Goal: Task Accomplishment & Management: Complete application form

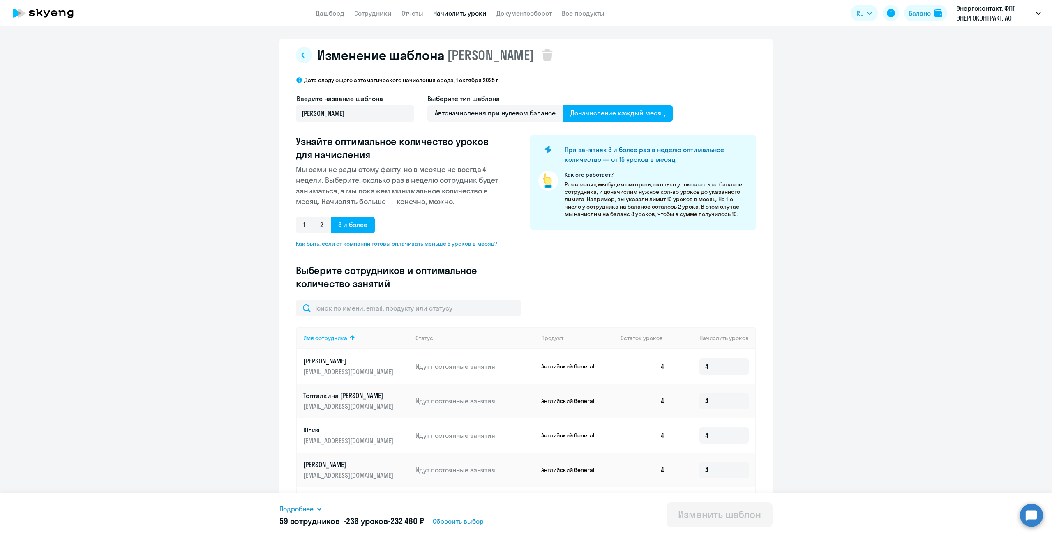
select select "50"
click at [322, 15] on link "Дашборд" at bounding box center [329, 13] width 29 height 8
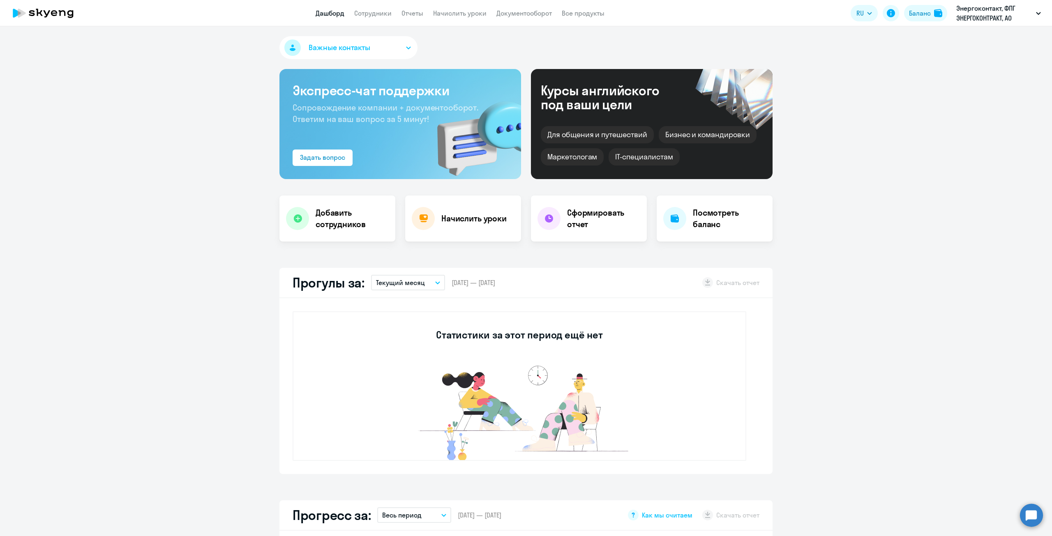
select select "30"
click at [339, 217] on h4 "Добавить сотрудников" at bounding box center [351, 218] width 73 height 23
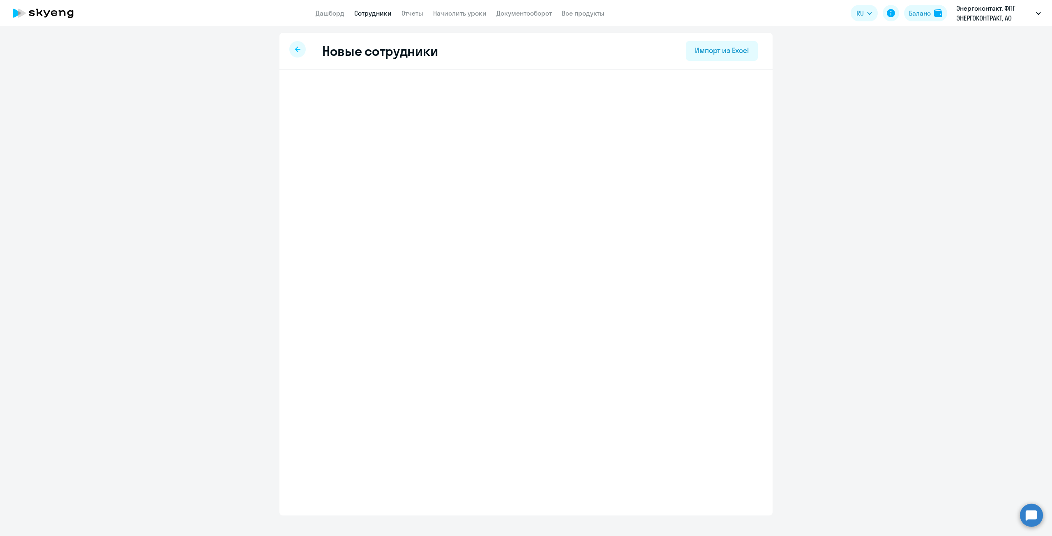
select select "english_adult_not_native_speaker"
select select "3"
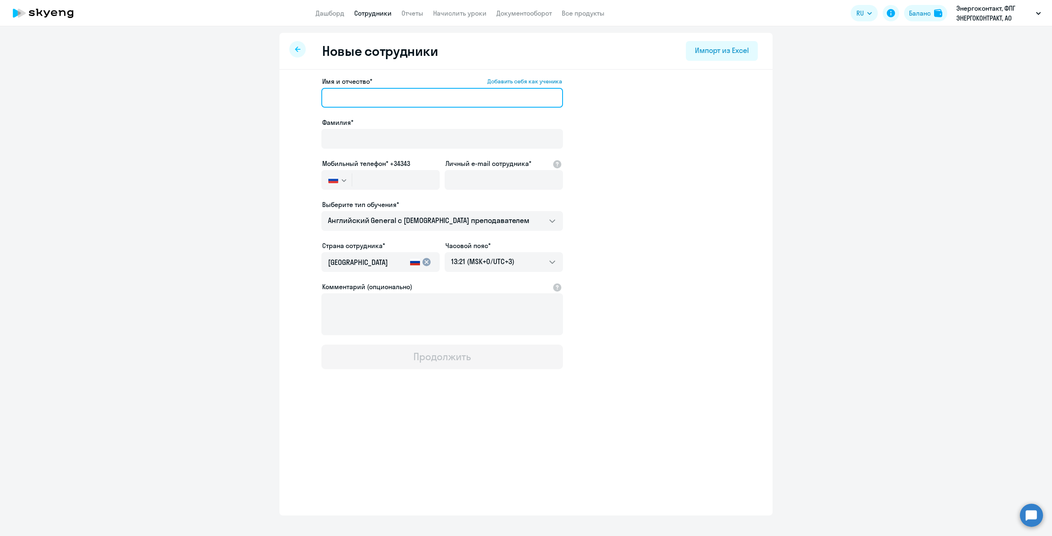
click at [374, 94] on input "Имя и отчество* Добавить себя как ученика" at bounding box center [442, 98] width 242 height 20
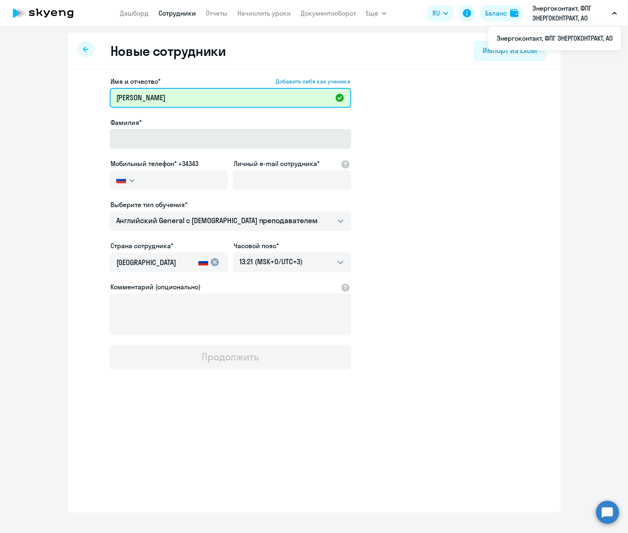
type input "[PERSON_NAME]"
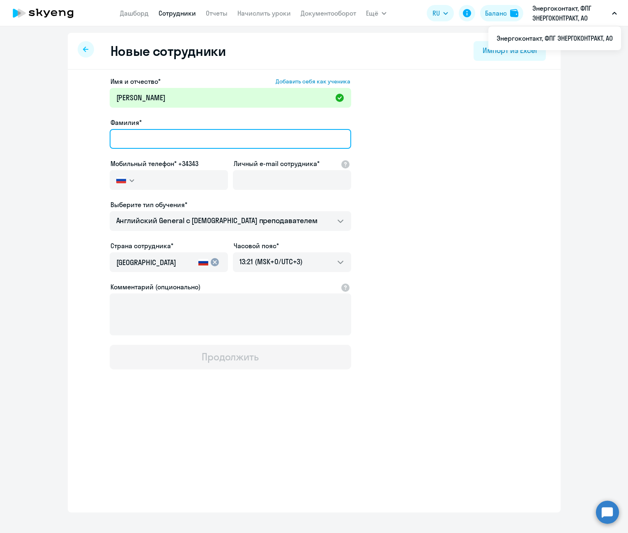
click at [150, 138] on input "Фамилия*" at bounding box center [231, 139] width 242 height 20
type input "[PERSON_NAME]"
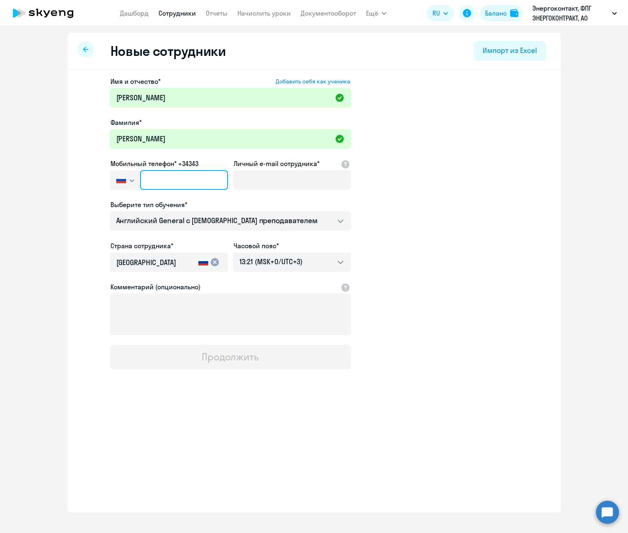
click at [171, 183] on input "text" at bounding box center [183, 180] width 87 height 20
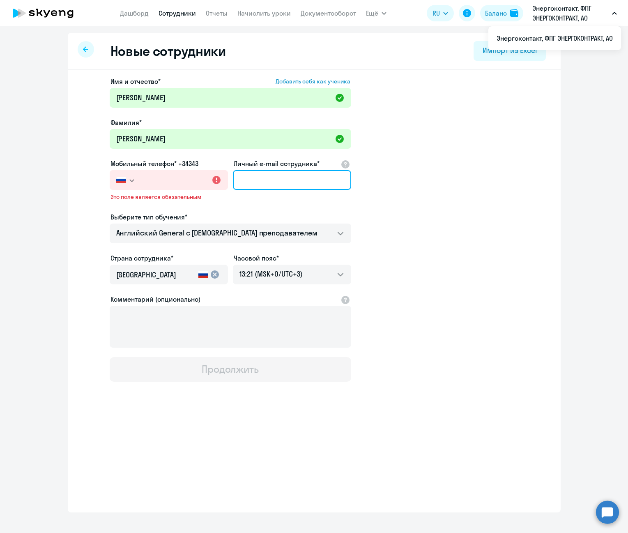
click at [275, 186] on input "Личный e-mail сотрудника*" at bounding box center [292, 180] width 118 height 20
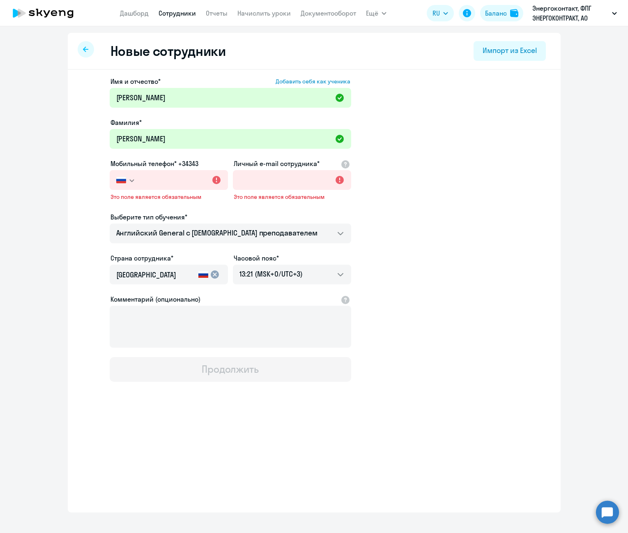
click at [573, 92] on ng-component "Новые сотрудники Импорт из Excel Имя и отчество* Добавить себя как ученика [PER…" at bounding box center [314, 272] width 628 height 479
click at [312, 176] on input "Личный e-mail сотрудника*" at bounding box center [292, 180] width 118 height 20
paste input "– [EMAIL_ADDRESS][DOMAIN_NAME]"
click at [245, 181] on input "– [EMAIL_ADDRESS][DOMAIN_NAME]" at bounding box center [292, 180] width 118 height 20
type input "[EMAIL_ADDRESS][DOMAIN_NAME]"
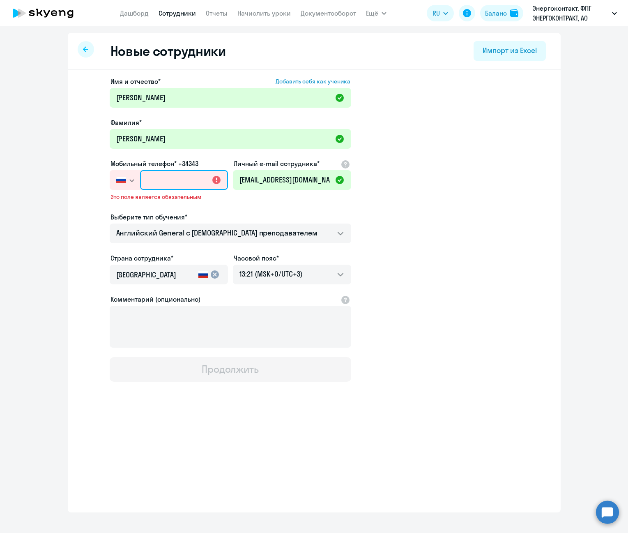
click at [157, 184] on input "text" at bounding box center [183, 180] width 87 height 20
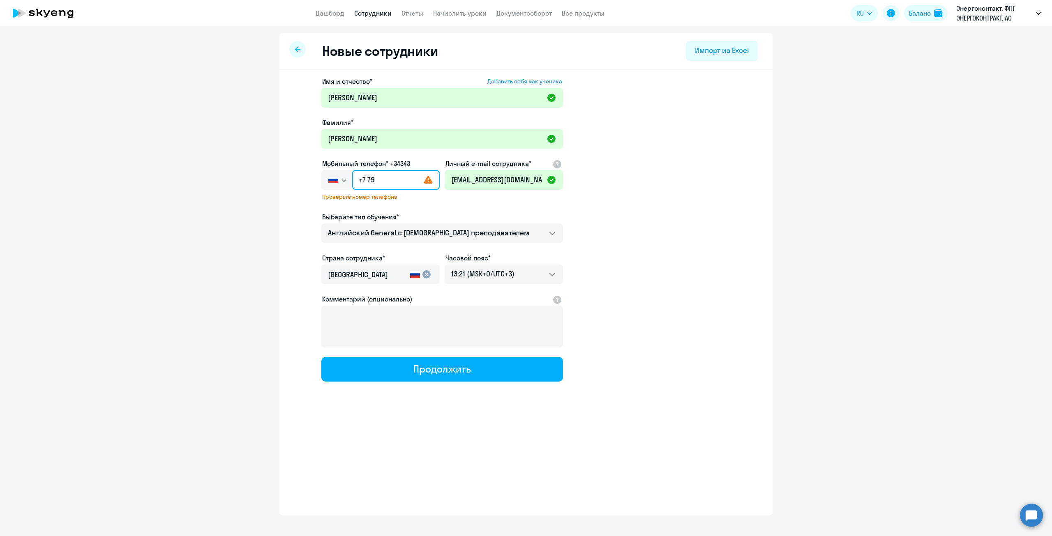
type input "+7 7"
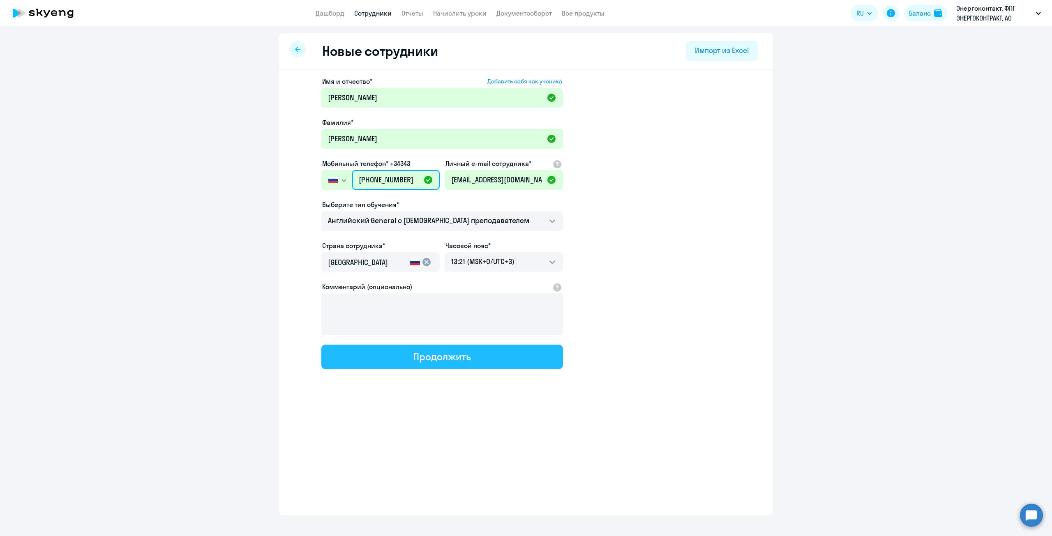
type input "[PHONE_NUMBER]"
click at [503, 352] on button "Продолжить" at bounding box center [442, 357] width 242 height 25
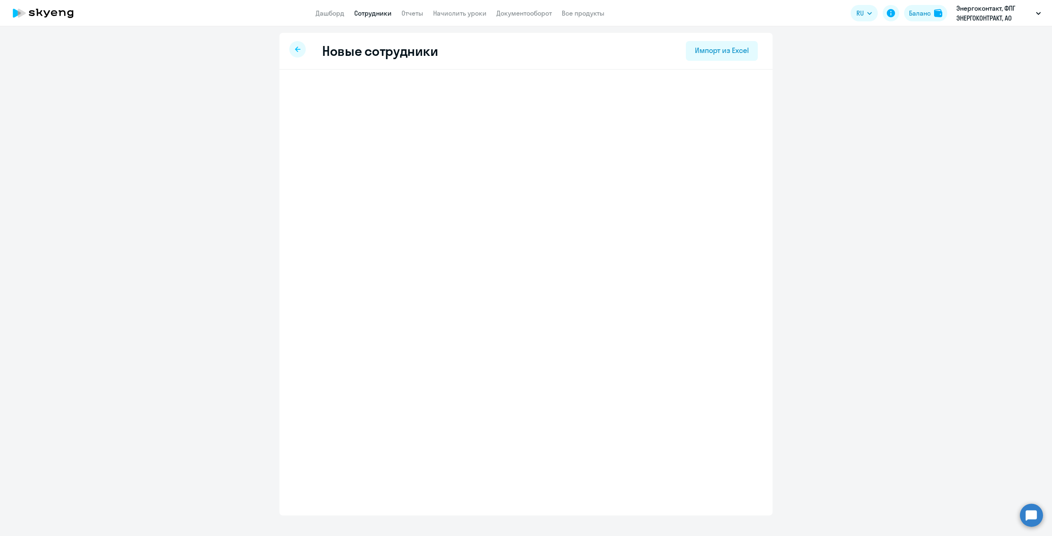
select select "english_adult_not_native_speaker"
select select "3"
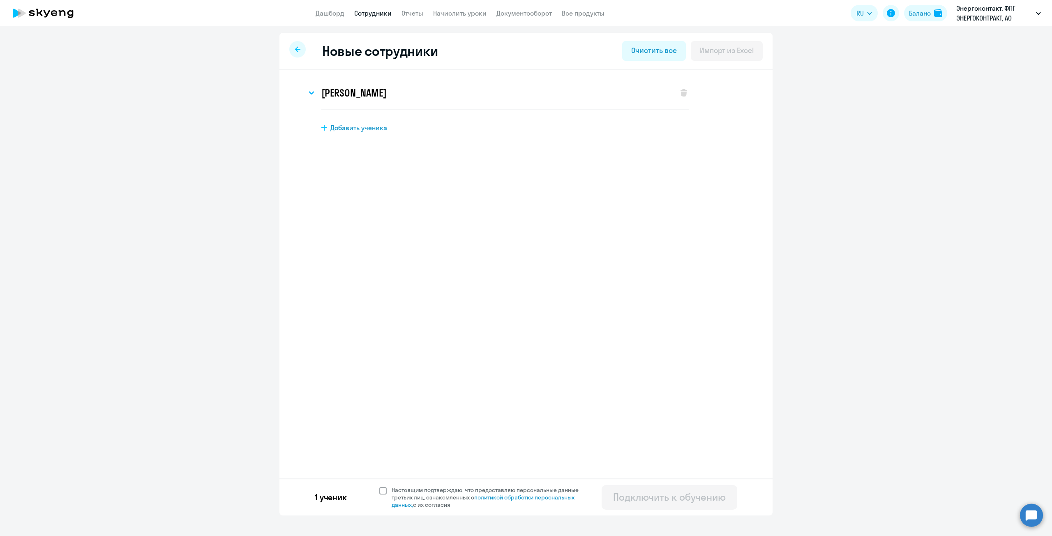
click at [385, 490] on span at bounding box center [382, 490] width 7 height 7
click at [379, 486] on input "Настоящим подтверждаю, что предоставляю персональные данные третьих лиц, ознако…" at bounding box center [379, 486] width 0 height 0
checkbox input "true"
click at [722, 498] on div "Подключить к обучению" at bounding box center [669, 496] width 113 height 13
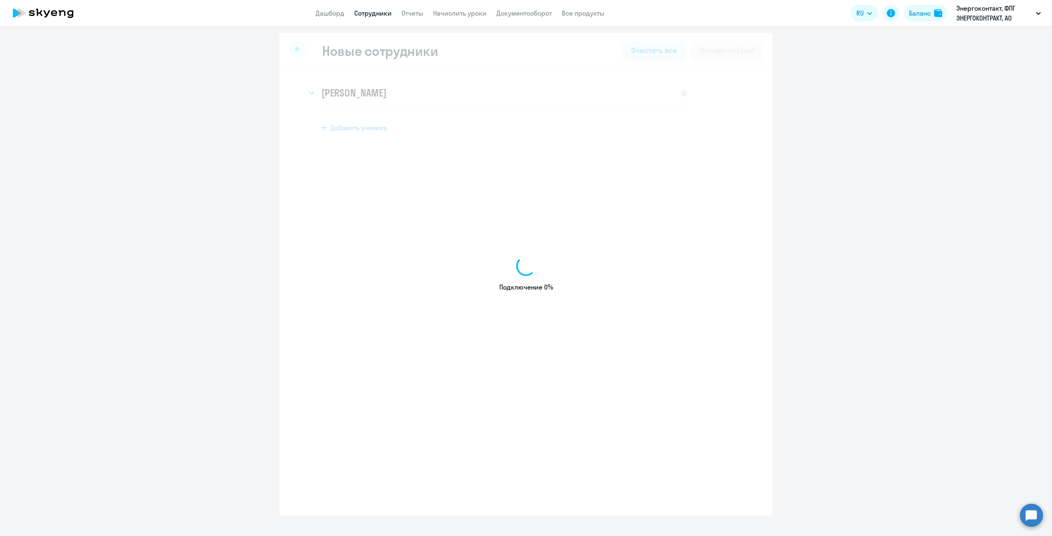
select select "english_adult_not_native_speaker"
select select "3"
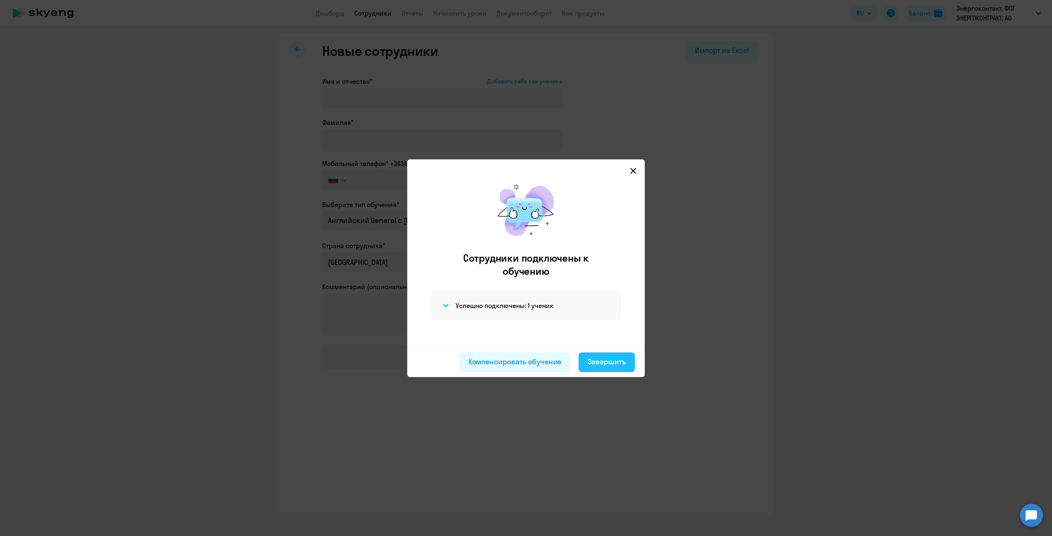
click at [608, 365] on div "Завершить" at bounding box center [606, 362] width 38 height 11
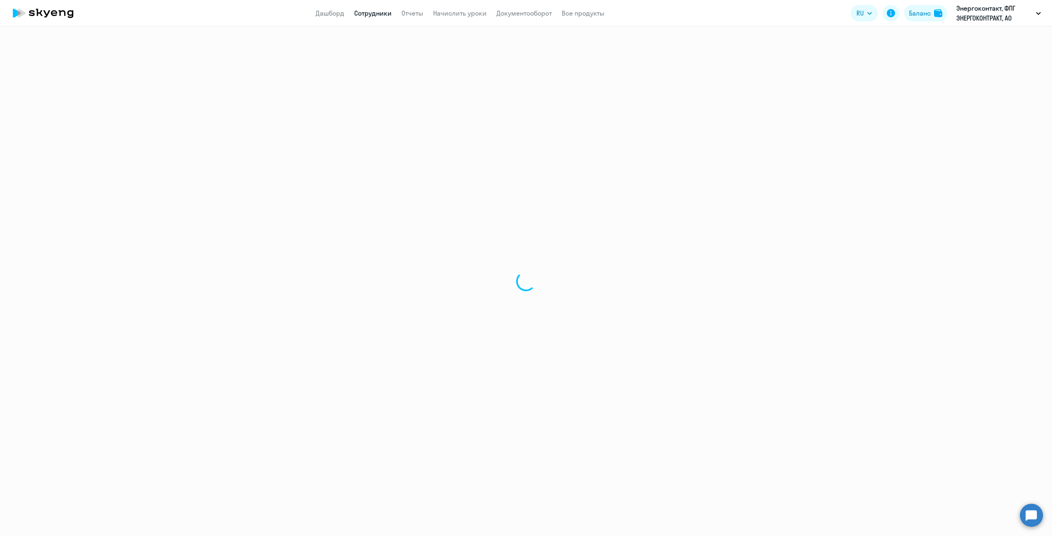
select select "30"
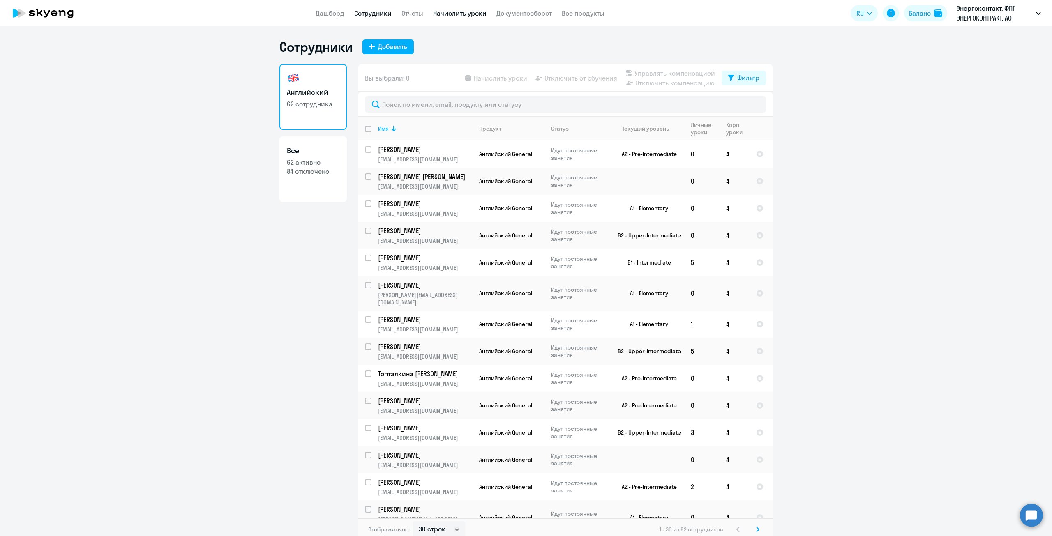
click at [473, 14] on link "Начислить уроки" at bounding box center [459, 13] width 53 height 8
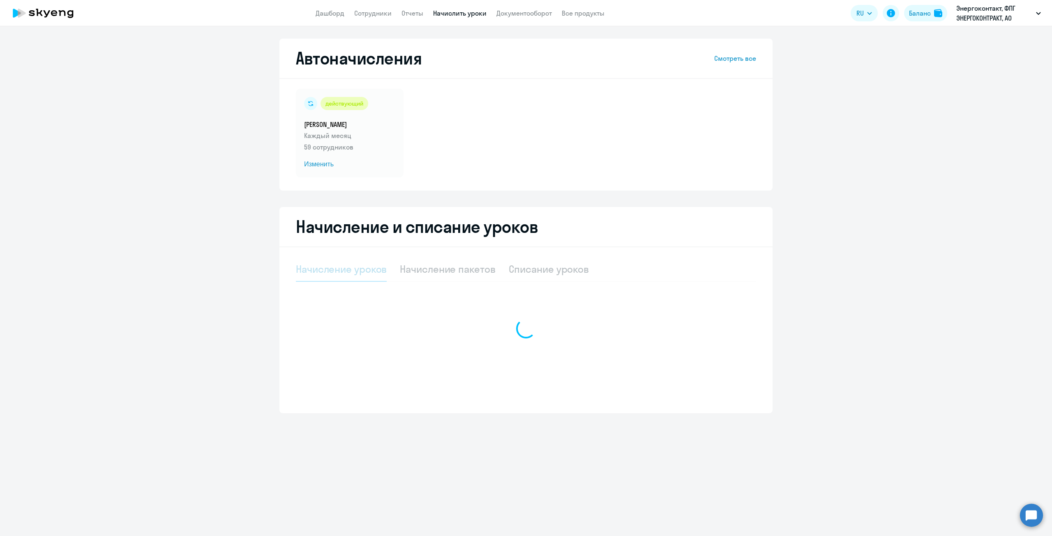
select select "10"
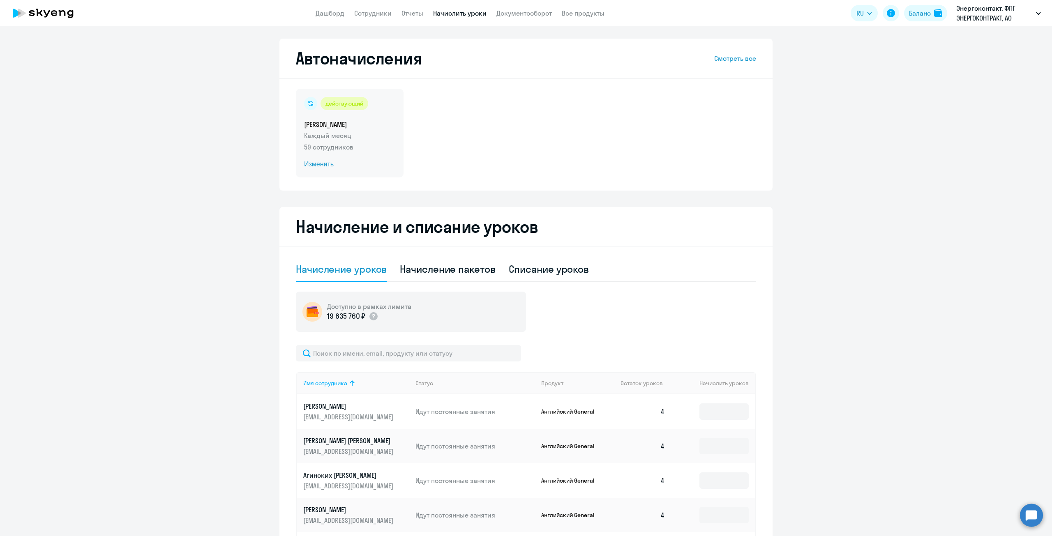
click at [318, 163] on span "Изменить" at bounding box center [349, 164] width 91 height 10
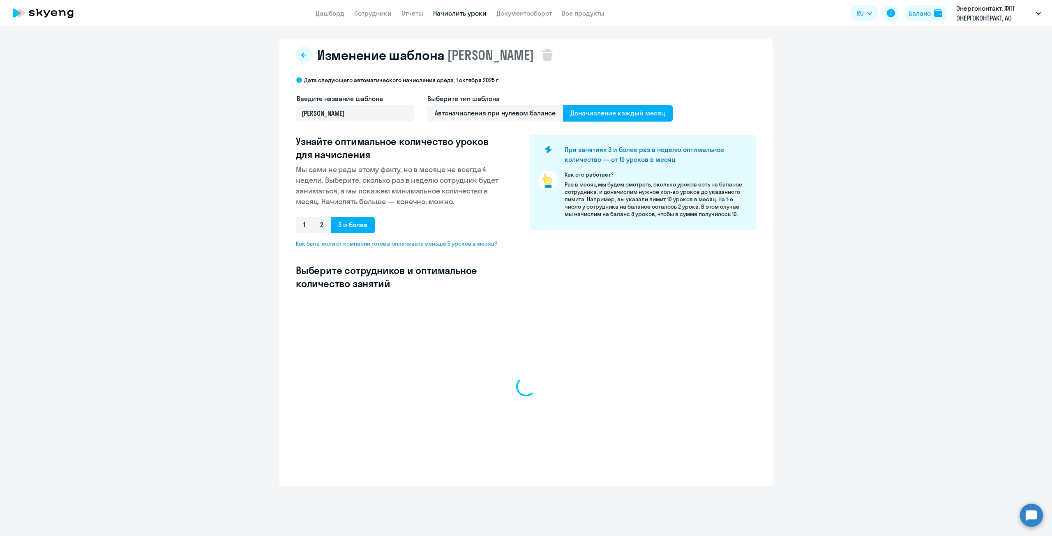
select select "10"
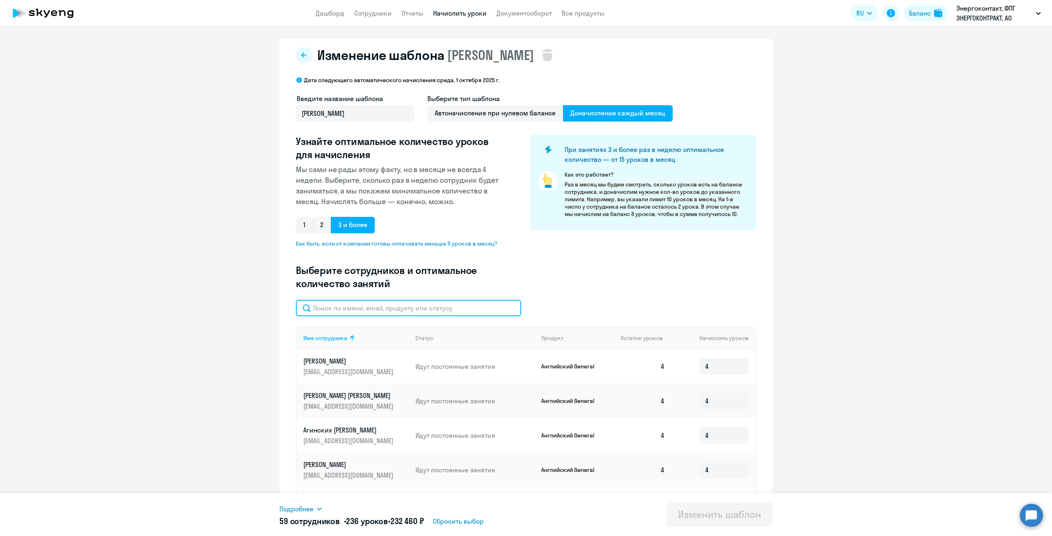
click at [394, 312] on input "text" at bounding box center [408, 308] width 225 height 16
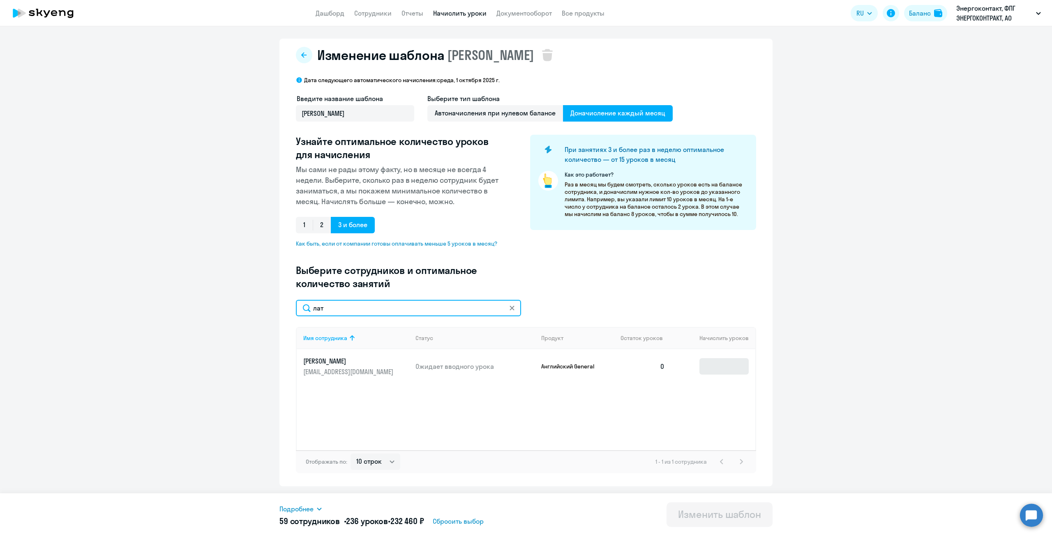
type input "лат"
click at [707, 367] on input at bounding box center [723, 366] width 49 height 16
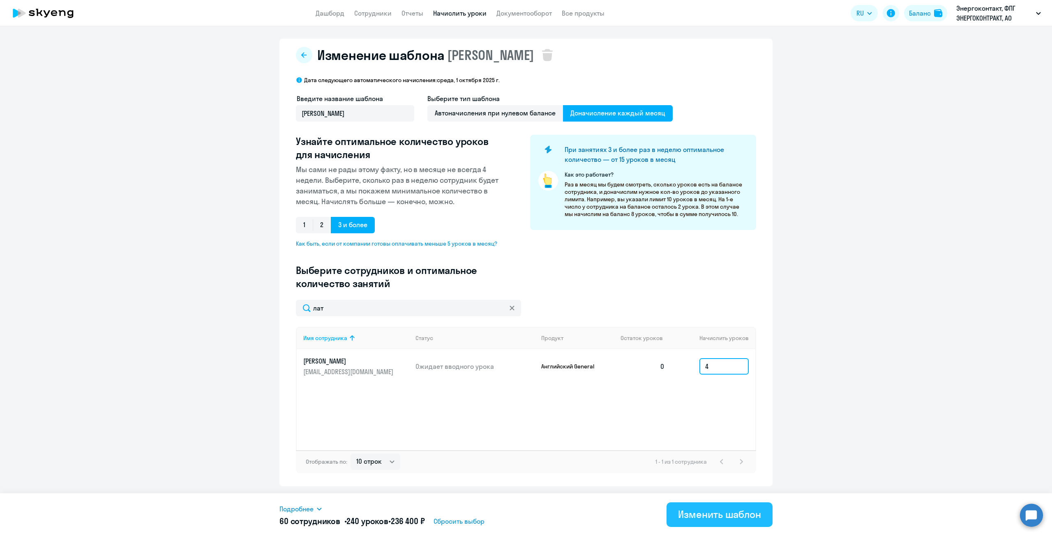
type input "4"
click at [709, 517] on div "Изменить шаблон" at bounding box center [719, 514] width 83 height 13
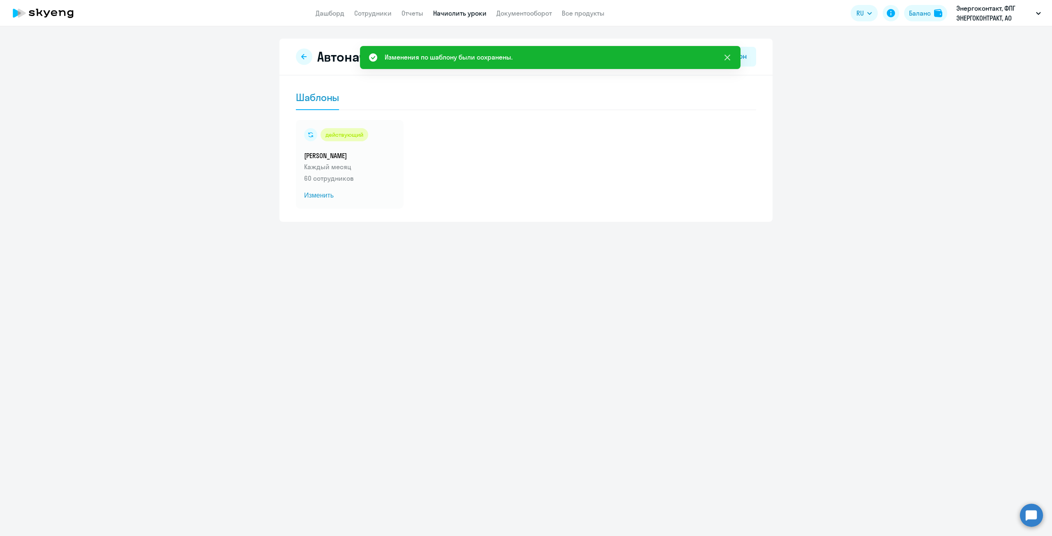
click at [725, 55] on icon at bounding box center [727, 58] width 10 height 10
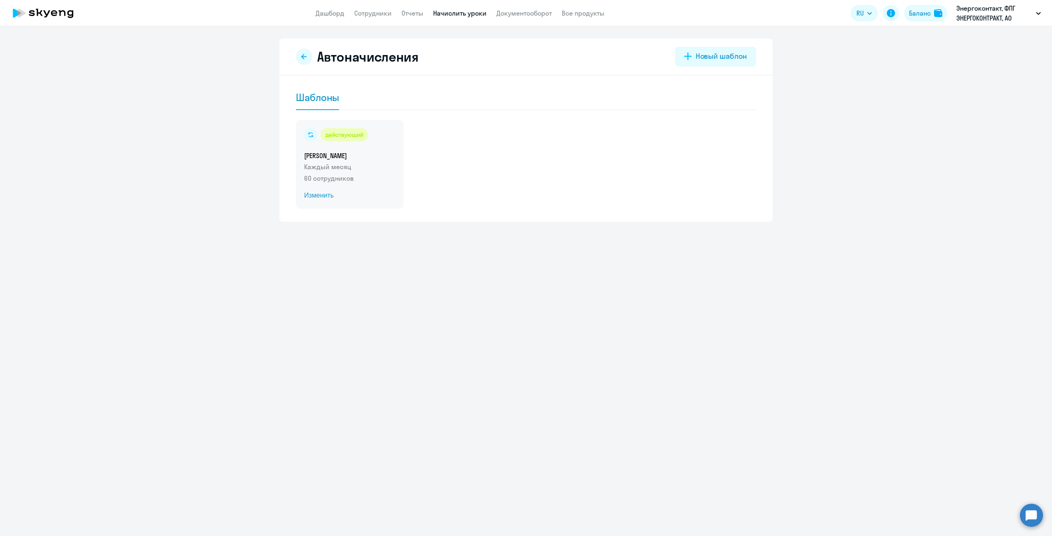
click at [390, 170] on p "Каждый месяц" at bounding box center [349, 167] width 91 height 10
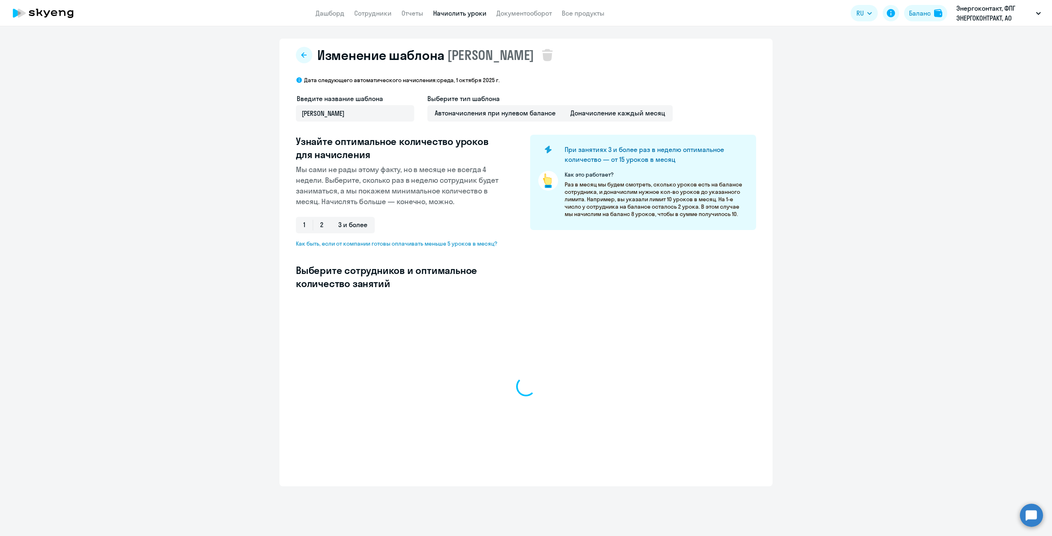
select select "10"
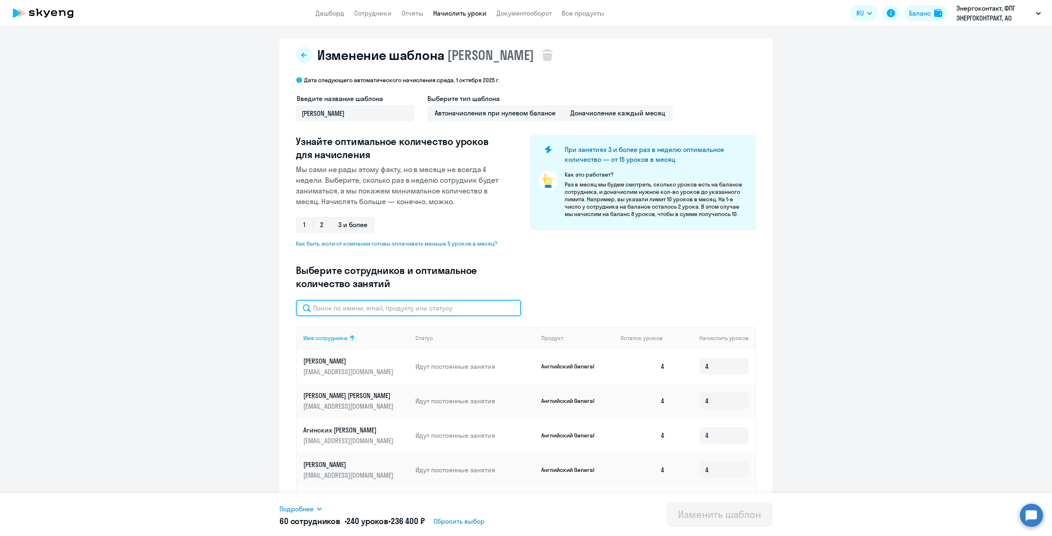
click at [430, 310] on input "text" at bounding box center [408, 308] width 225 height 16
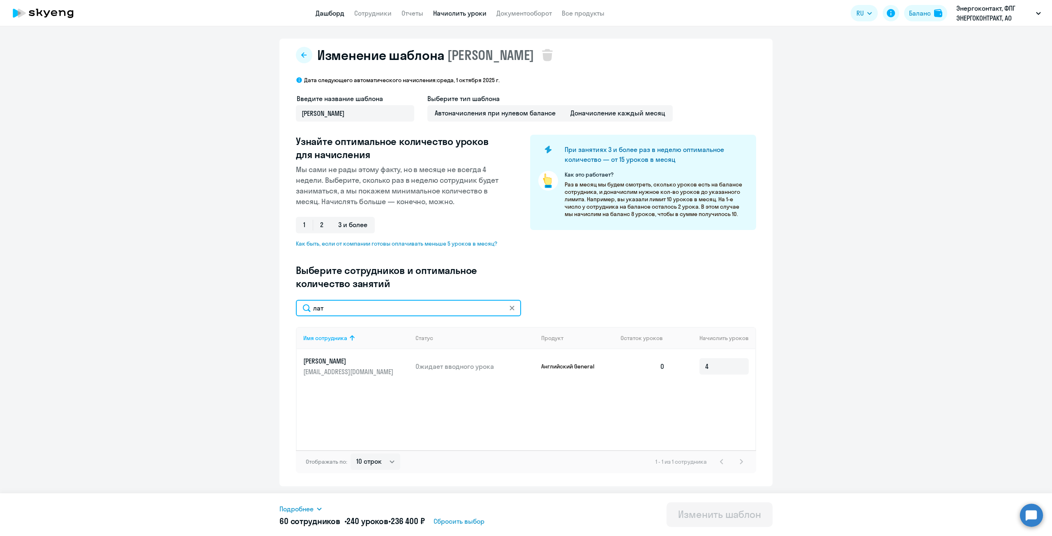
type input "лат"
click at [320, 14] on link "Дашборд" at bounding box center [329, 13] width 29 height 8
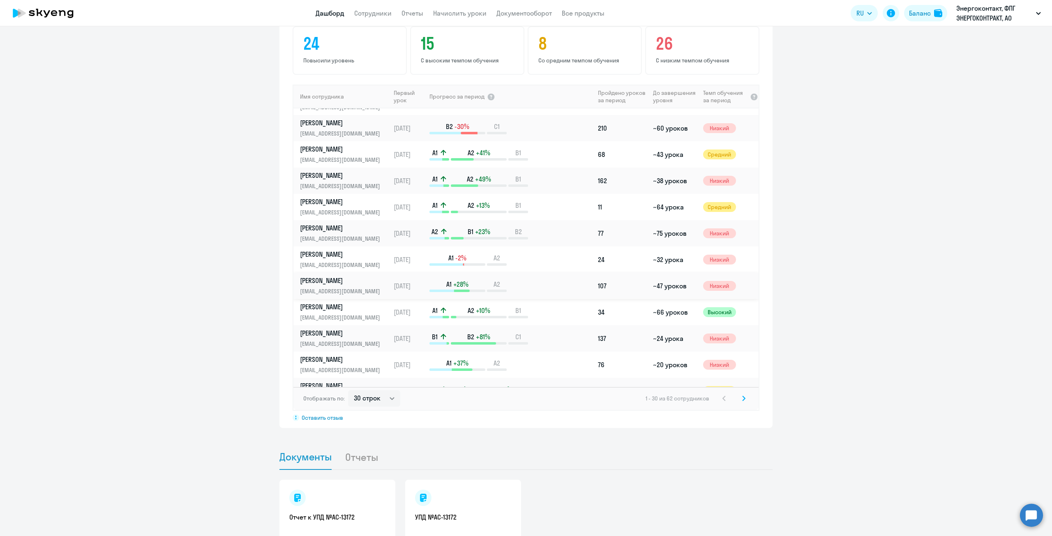
scroll to position [510, 0]
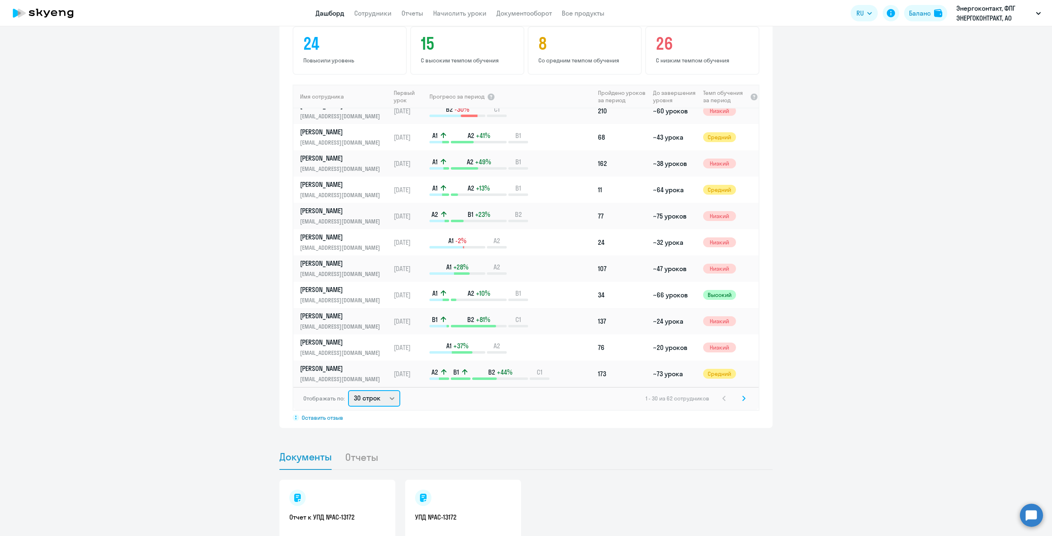
click at [373, 401] on select "30 строк 50 строк 100 строк" at bounding box center [374, 398] width 52 height 16
select select "100"
click at [348, 390] on select "30 строк 50 строк 100 строк" at bounding box center [374, 398] width 52 height 16
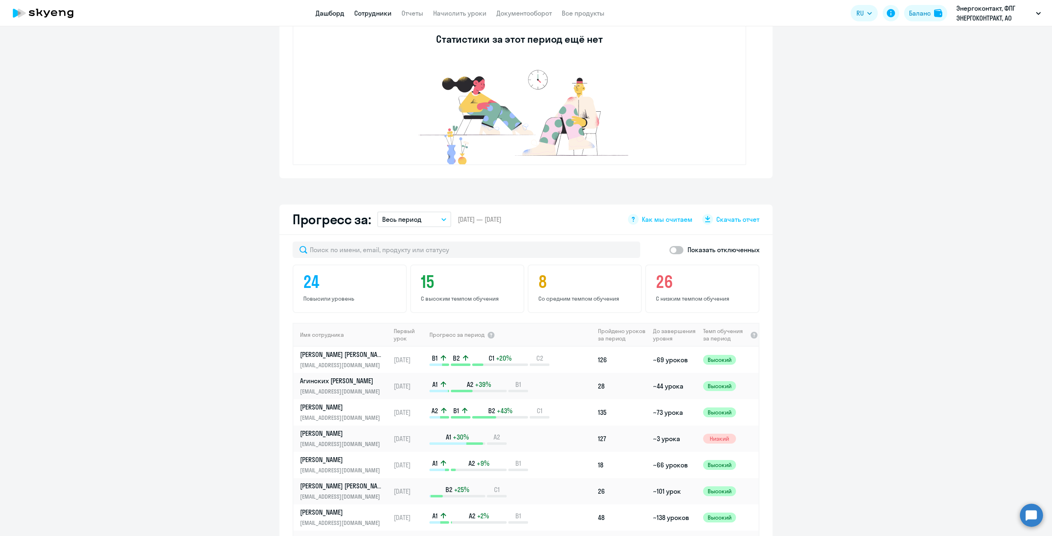
scroll to position [164, 0]
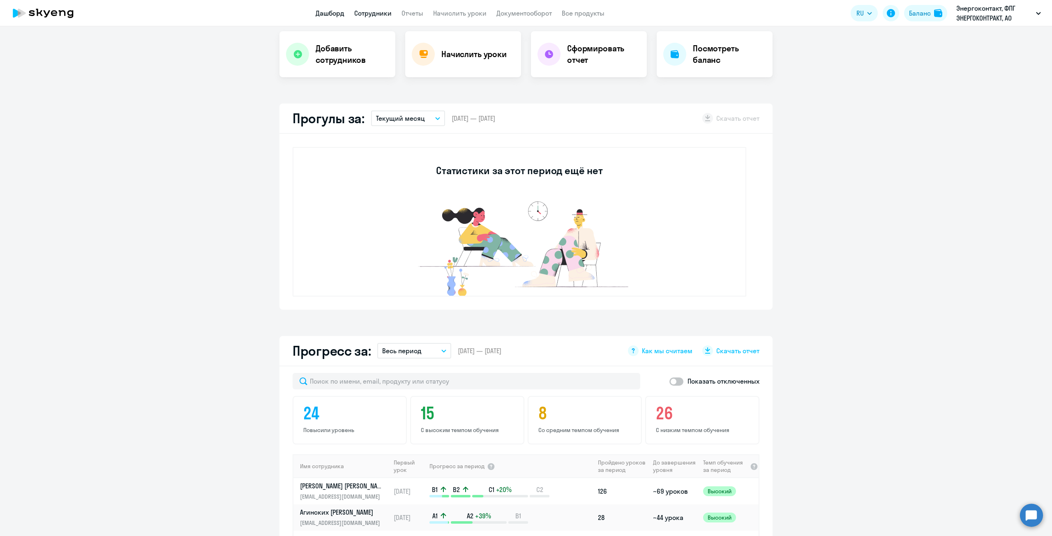
click at [390, 11] on link "Сотрудники" at bounding box center [372, 13] width 37 height 8
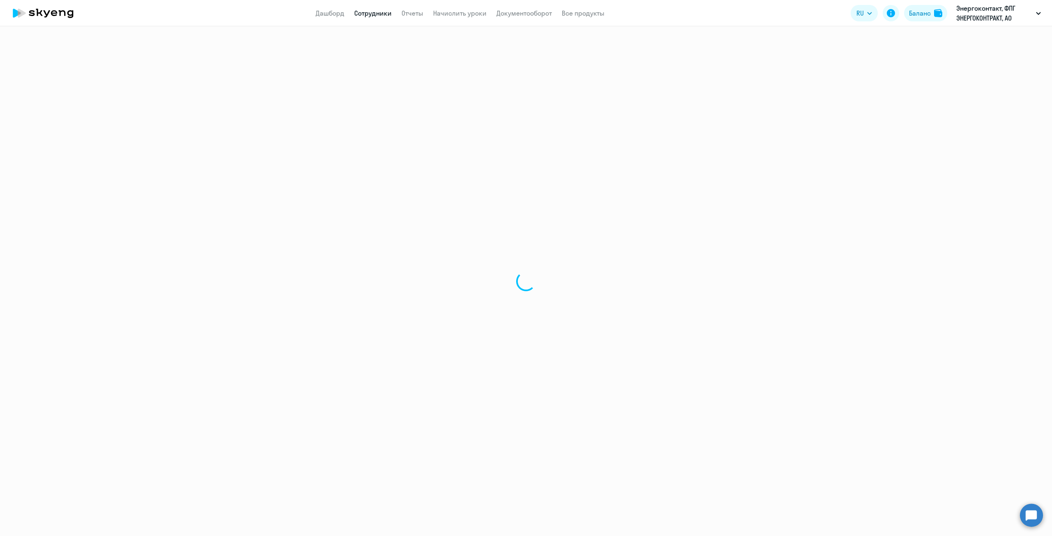
select select "30"
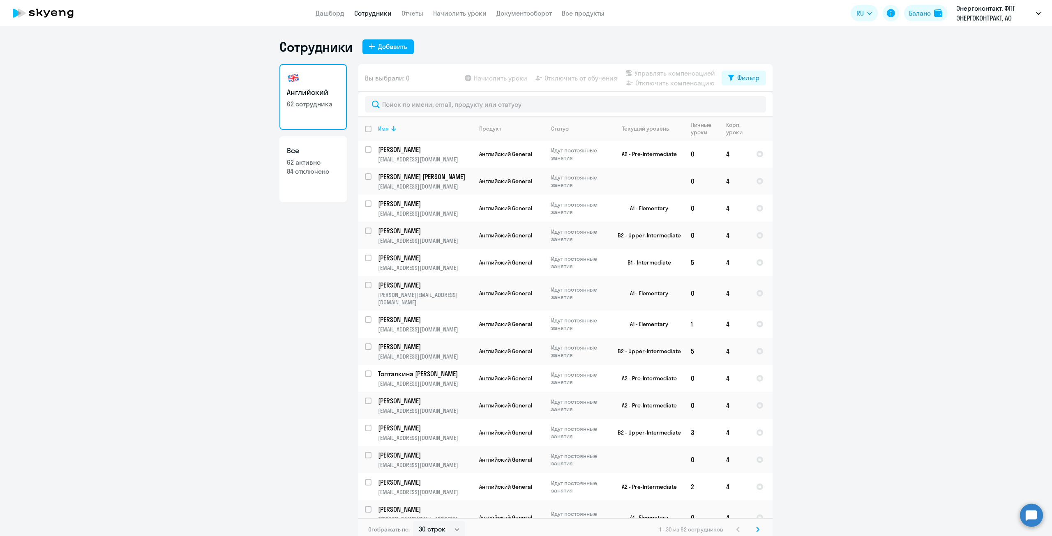
click at [382, 131] on div "Имя" at bounding box center [383, 128] width 11 height 7
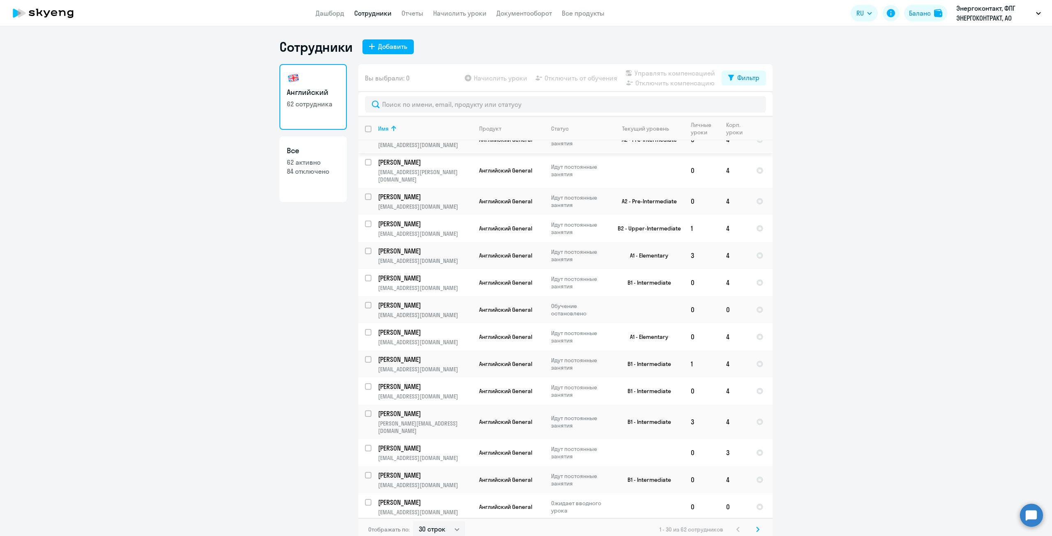
scroll to position [370, 0]
click at [415, 14] on link "Отчеты" at bounding box center [412, 13] width 22 height 8
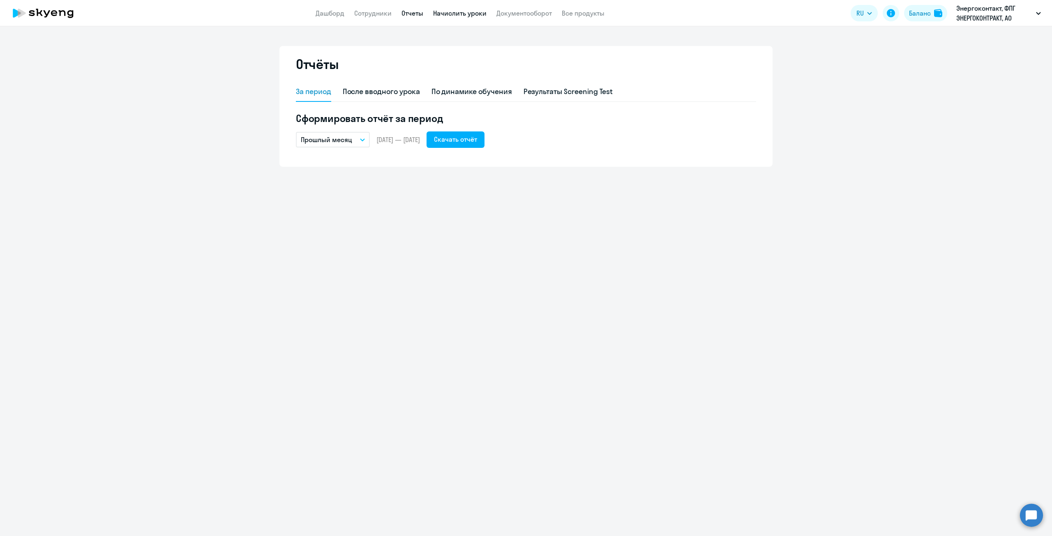
click at [433, 16] on link "Начислить уроки" at bounding box center [459, 13] width 53 height 8
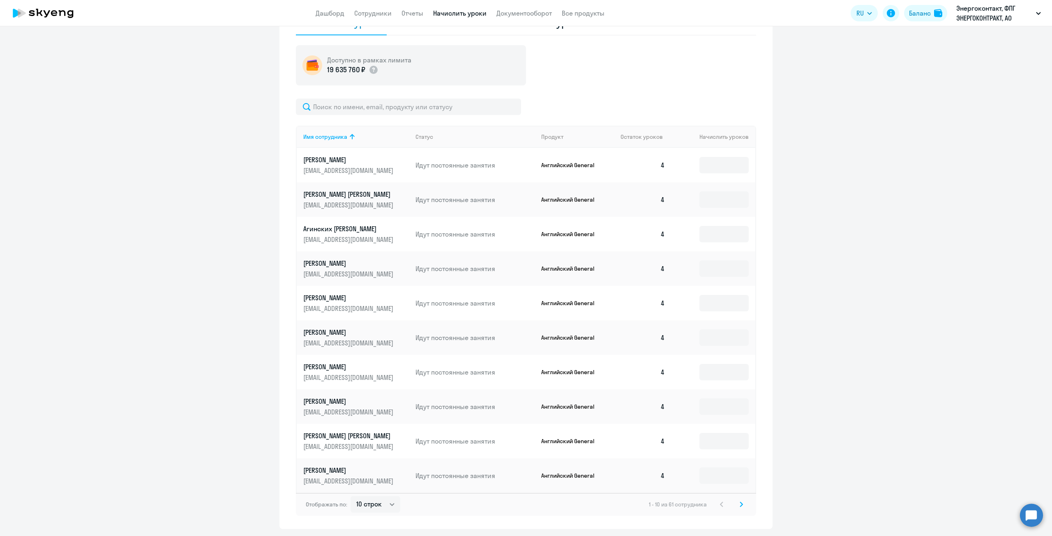
scroll to position [272, 0]
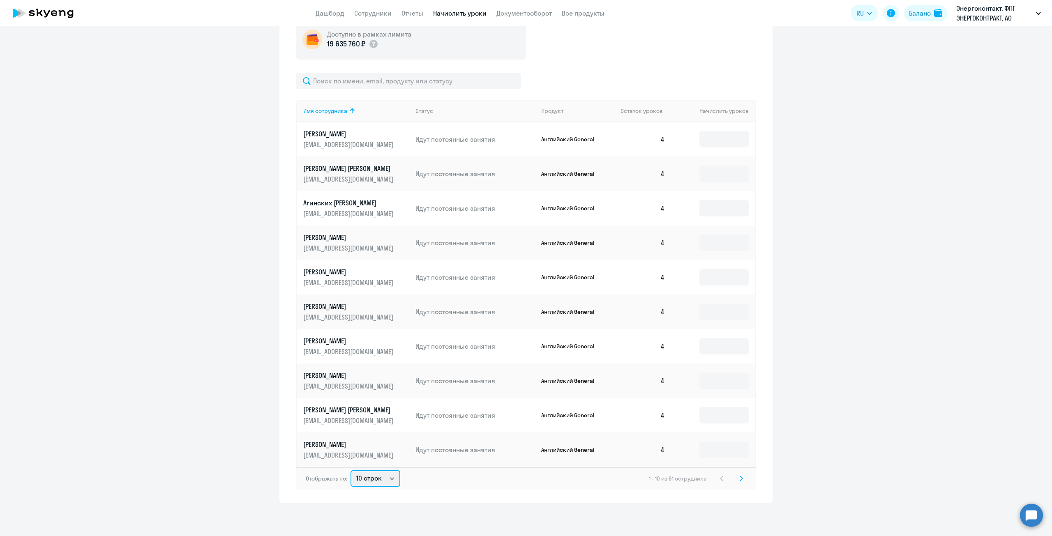
click at [382, 486] on select "10 строк 30 строк 50 строк" at bounding box center [375, 478] width 50 height 16
select select "50"
click at [350, 470] on select "10 строк 30 строк 50 строк" at bounding box center [375, 478] width 50 height 16
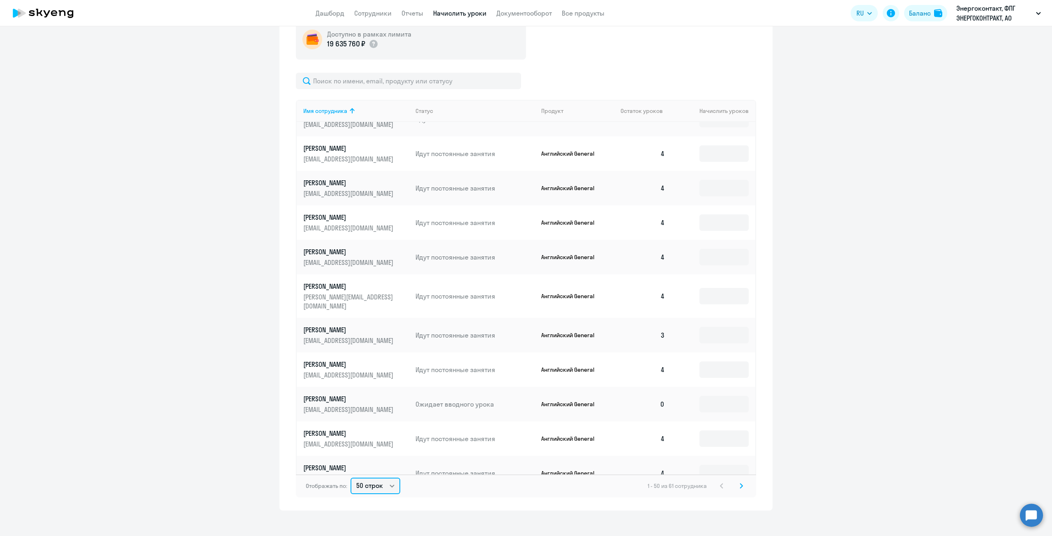
scroll to position [616, 0]
click at [718, 396] on input at bounding box center [723, 404] width 49 height 16
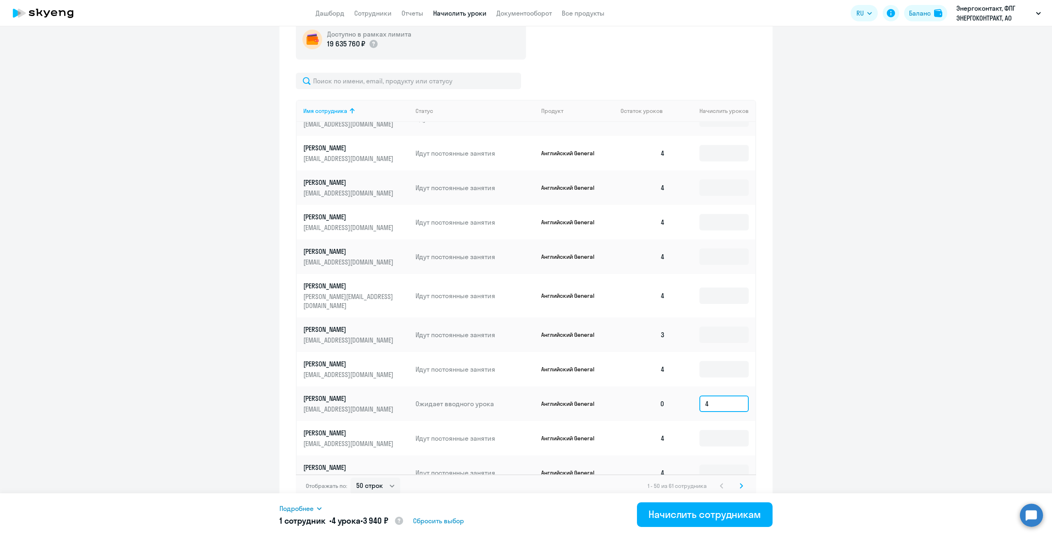
scroll to position [280, 0]
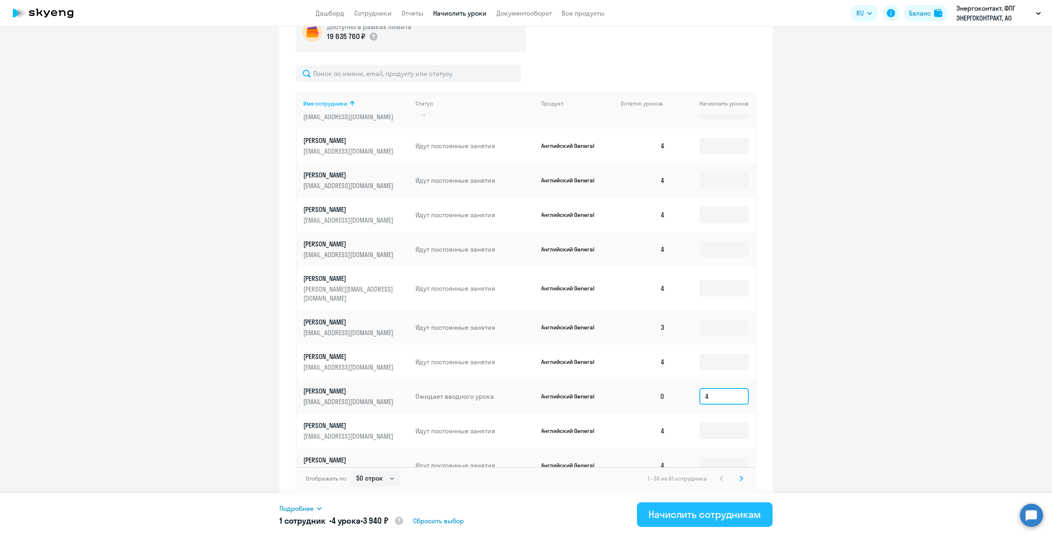
type input "4"
click at [712, 516] on div "Начислить сотрудникам" at bounding box center [704, 514] width 113 height 13
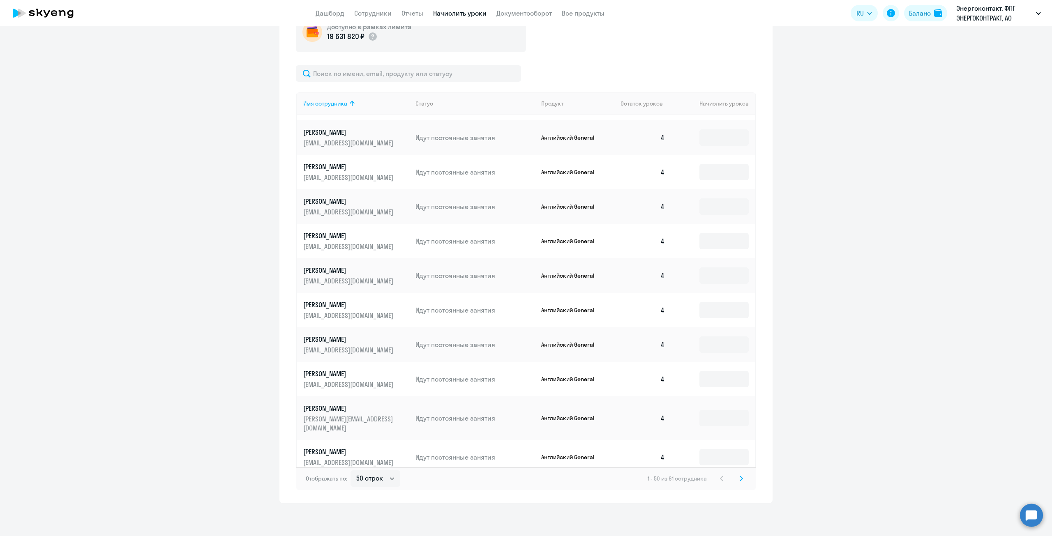
scroll to position [1167, 0]
